Goal: Task Accomplishment & Management: Use online tool/utility

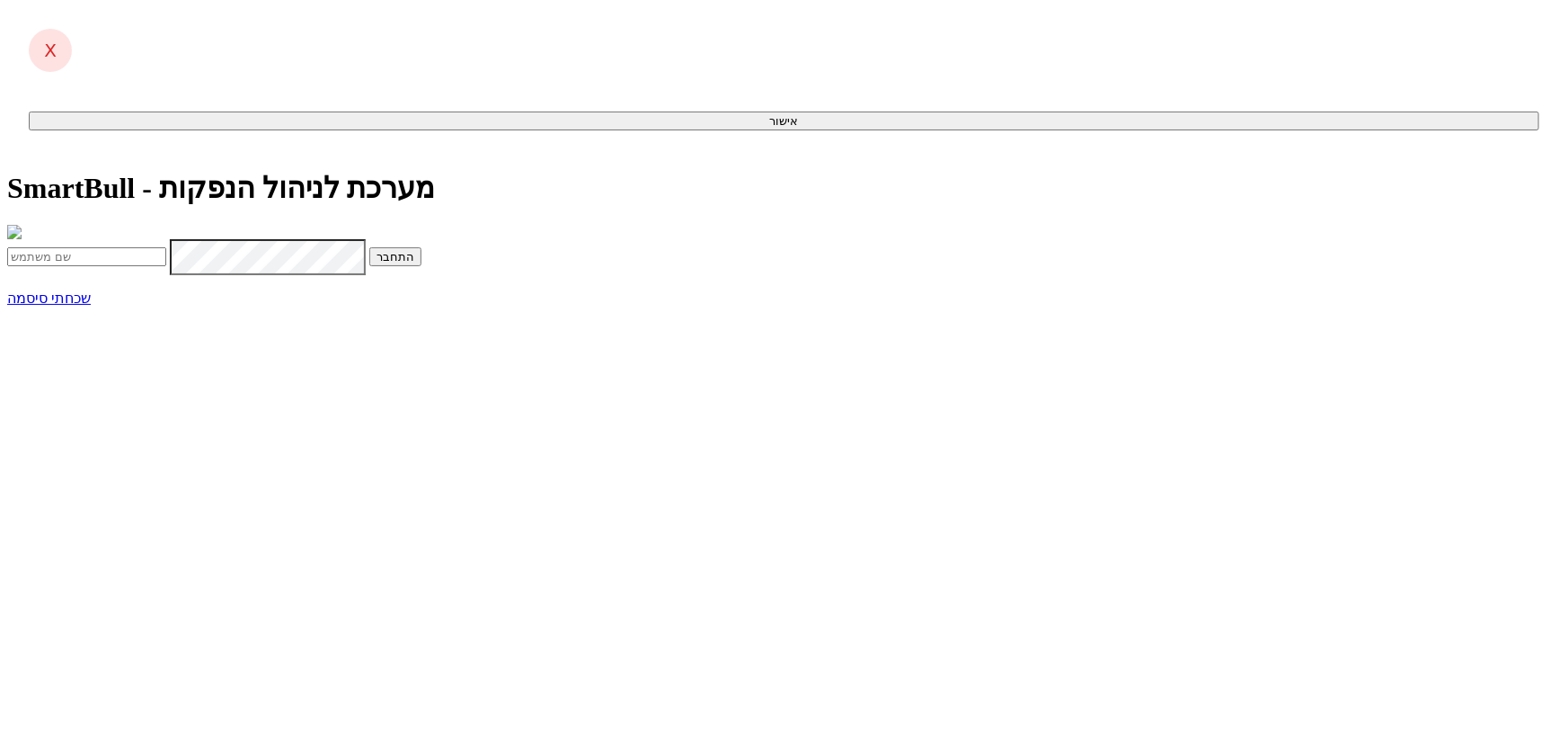
type input "[EMAIL_ADDRESS][DOMAIN_NAME]"
drag, startPoint x: 805, startPoint y: 409, endPoint x: 765, endPoint y: 408, distance: 40.0
click at [421, 266] on button "התחבר" at bounding box center [395, 256] width 52 height 19
type input "551028"
click at [170, 285] on button "התחבר" at bounding box center [196, 295] width 52 height 19
